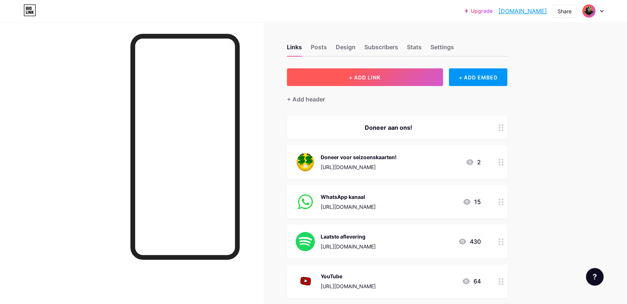
click at [383, 80] on button "+ ADD LINK" at bounding box center [365, 77] width 156 height 18
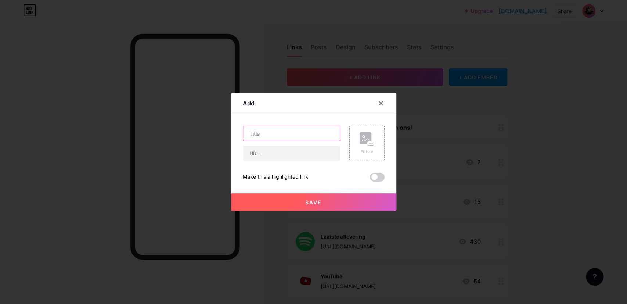
click at [275, 135] on input "text" at bounding box center [291, 133] width 97 height 15
type input "EWMA Marketingadvies"
click at [255, 152] on input "text" at bounding box center [291, 153] width 97 height 15
paste input "[URL][DOMAIN_NAME]"
type input "[URL][DOMAIN_NAME]"
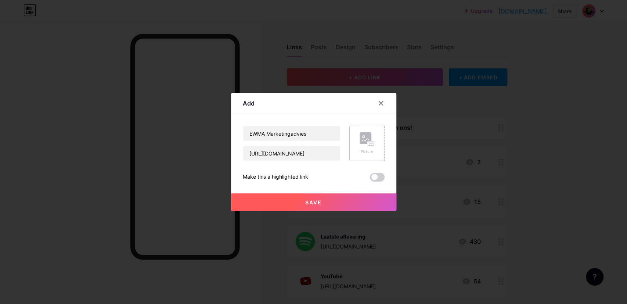
click at [363, 142] on rect at bounding box center [366, 138] width 12 height 12
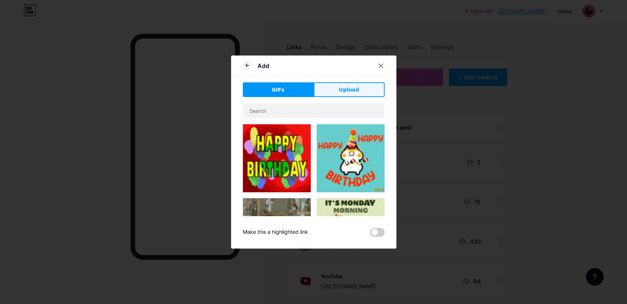
click at [343, 92] on span "Upload" at bounding box center [349, 90] width 20 height 8
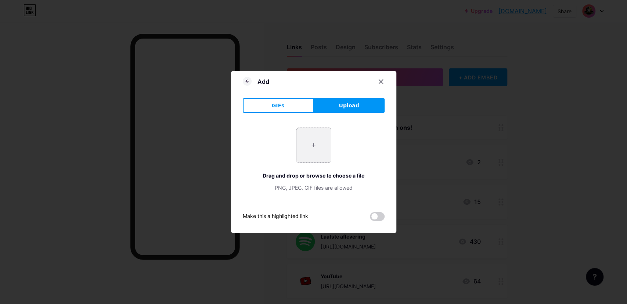
click at [313, 150] on input "file" at bounding box center [314, 145] width 35 height 35
type input "C:\fakepath\logo large.png"
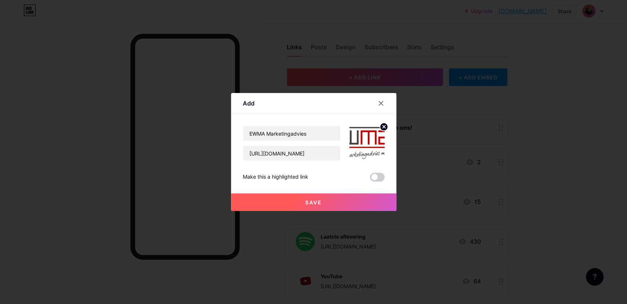
click at [311, 200] on span "Save" at bounding box center [313, 202] width 17 height 6
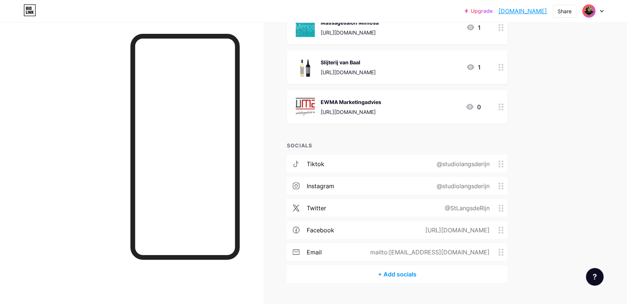
scroll to position [1022, 0]
